Goal: Find specific page/section: Find specific page/section

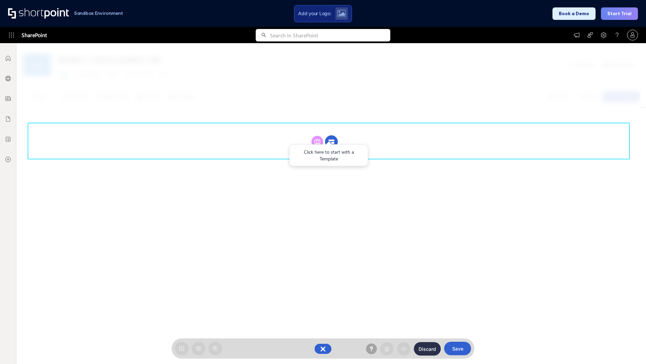
click at [332, 141] on circle at bounding box center [331, 141] width 13 height 13
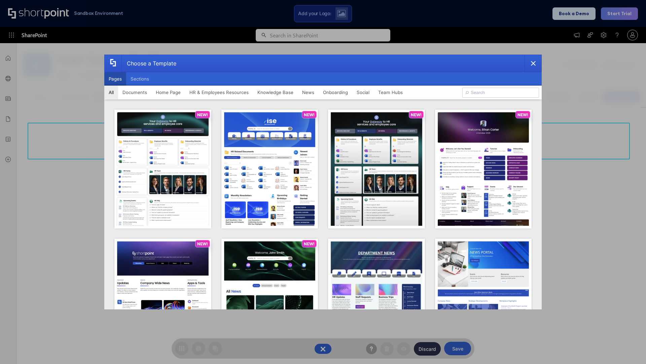
click at [115, 79] on button "Pages" at bounding box center [115, 78] width 22 height 13
type input "HR 5"
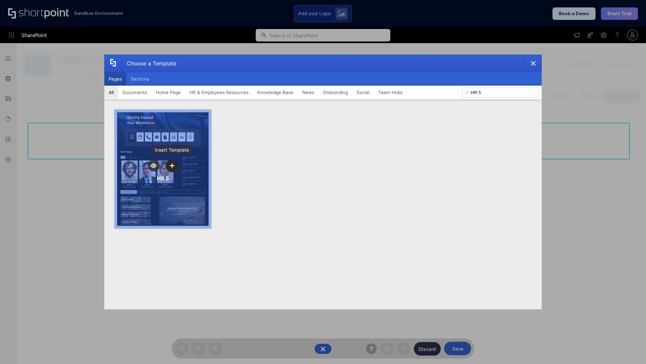
click at [172, 165] on icon "template selector" at bounding box center [172, 165] width 5 height 5
